Goal: Contribute content: Add original content to the website for others to see

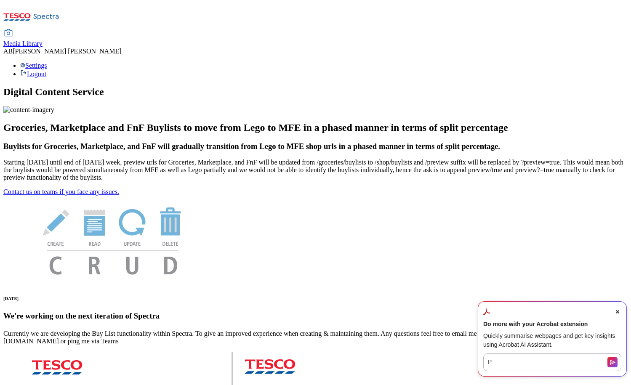
click at [43, 40] on span "Media Library" at bounding box center [22, 43] width 39 height 7
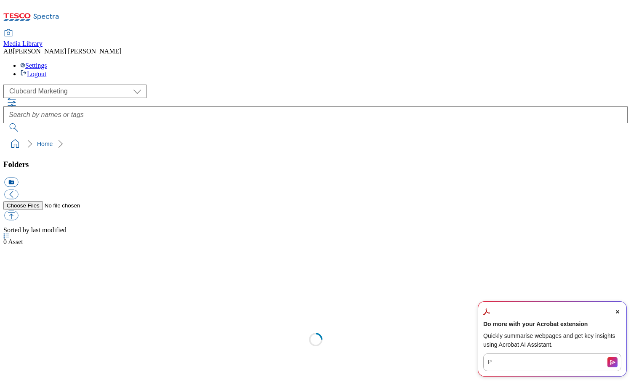
scroll to position [0, 0]
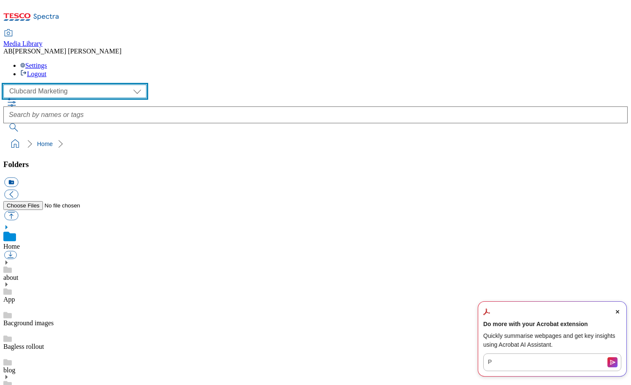
click at [48, 85] on select "Clubcard Marketing Dotcom [GEOGRAPHIC_DATA] GHS Marketing [GEOGRAPHIC_DATA] GHS…" at bounding box center [74, 91] width 143 height 13
select select "flare-ghs-mktg"
click at [6, 85] on select "Clubcard Marketing Dotcom [GEOGRAPHIC_DATA] GHS Marketing [GEOGRAPHIC_DATA] GHS…" at bounding box center [74, 91] width 143 height 13
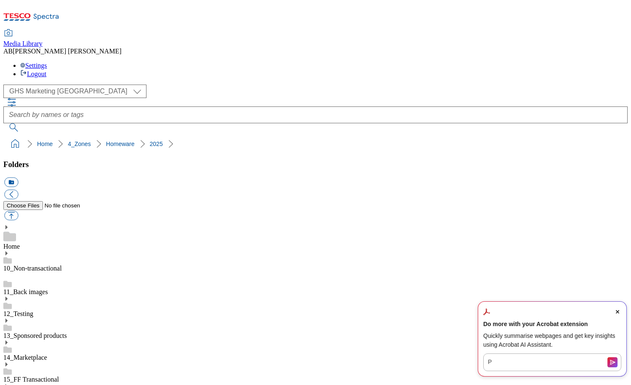
click at [18, 178] on button "icon_new_folder" at bounding box center [11, 183] width 14 height 10
type input "2525"
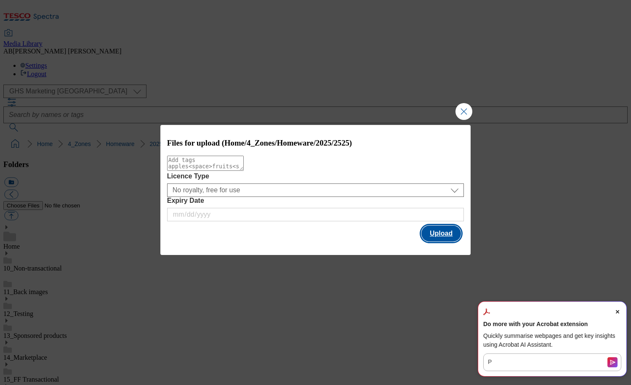
click at [449, 235] on button "Upload" at bounding box center [442, 234] width 40 height 16
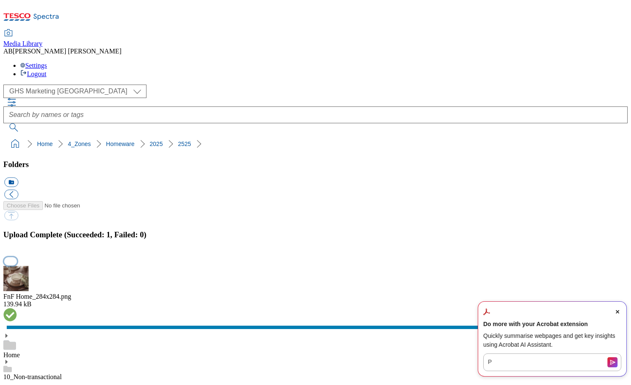
click at [17, 257] on button "button" at bounding box center [10, 261] width 13 height 8
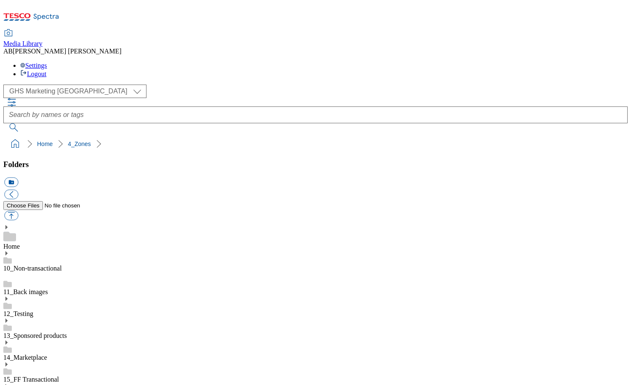
select select "flare-ghs-mktg"
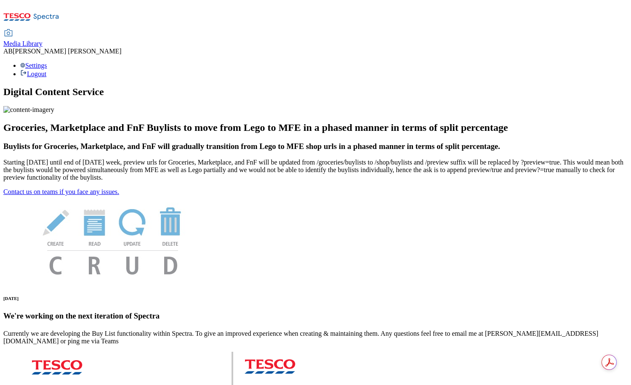
click at [43, 40] on span "Media Library" at bounding box center [22, 43] width 39 height 7
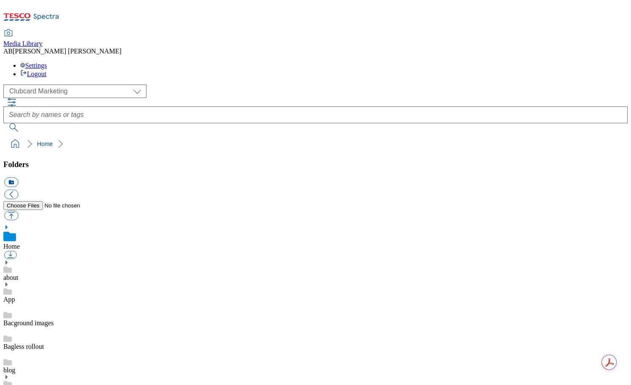
scroll to position [0, 0]
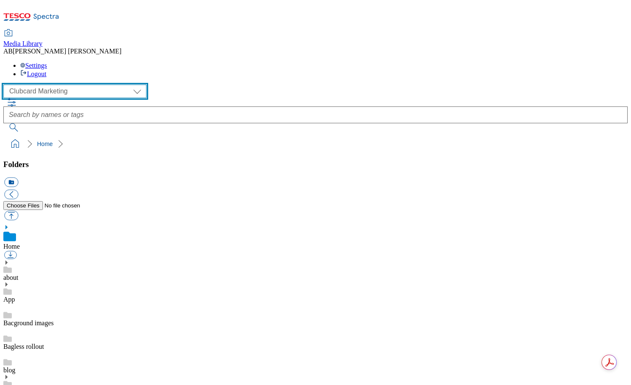
click at [72, 85] on select "Clubcard Marketing Dotcom [GEOGRAPHIC_DATA] GHS Marketing [GEOGRAPHIC_DATA] GHS…" at bounding box center [74, 91] width 143 height 13
select select "flare-homepage"
click at [6, 85] on select "Clubcard Marketing Dotcom [GEOGRAPHIC_DATA] GHS Marketing [GEOGRAPHIC_DATA] GHS…" at bounding box center [74, 91] width 143 height 13
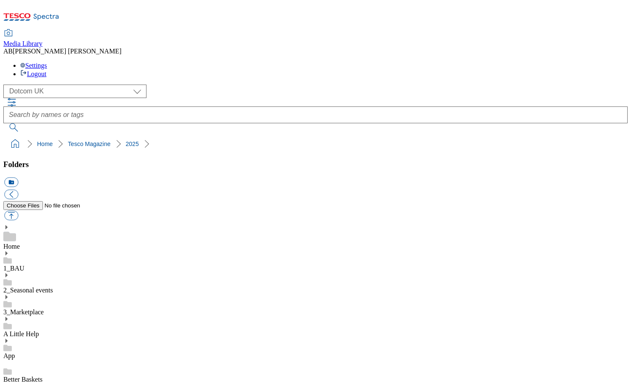
click at [18, 178] on button "icon_new_folder" at bounding box center [11, 183] width 14 height 10
type input "September"
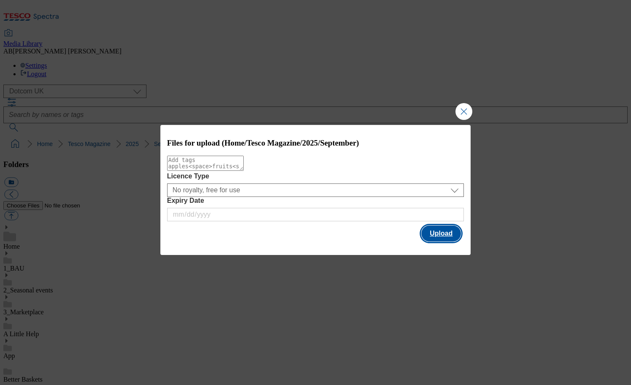
click at [428, 234] on button "Upload" at bounding box center [442, 234] width 40 height 16
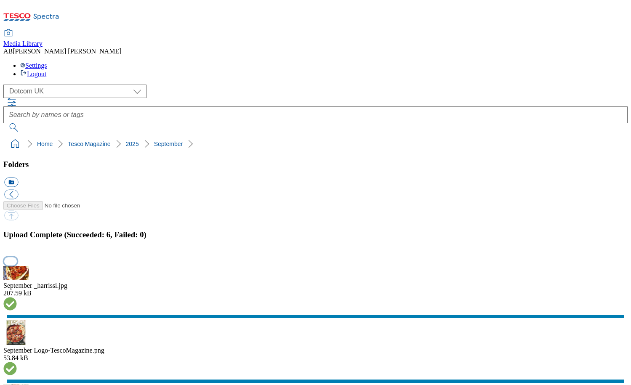
click at [17, 257] on button "button" at bounding box center [10, 261] width 13 height 8
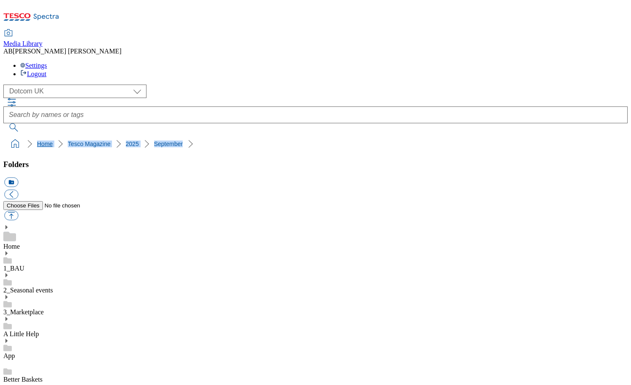
drag, startPoint x: 173, startPoint y: 81, endPoint x: 6, endPoint y: 76, distance: 166.4
click at [8, 136] on ol "Home Tesco Magazine [DATE]" at bounding box center [318, 144] width 620 height 16
copy ol "Home Tesco Magazine [DATE]"
